Goal: Task Accomplishment & Management: Use online tool/utility

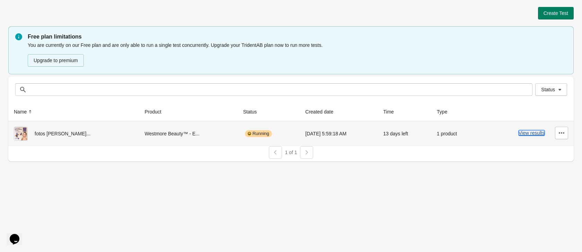
click at [523, 133] on button "View results" at bounding box center [532, 133] width 26 height 6
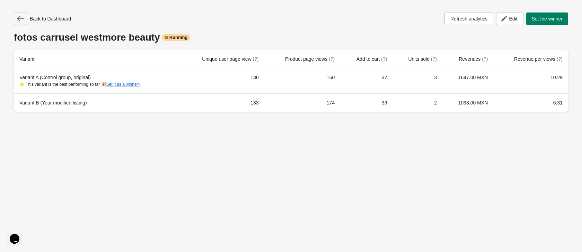
click at [25, 20] on button "button" at bounding box center [20, 18] width 13 height 12
